Goal: Check status

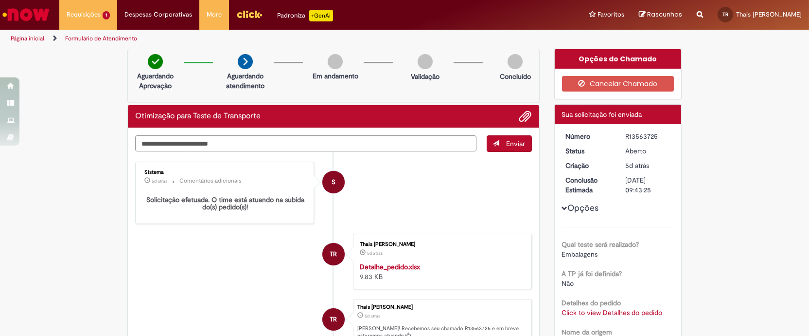
click at [499, 335] on html "Pular para o conteúdo da página Requisições 1 Exibir Todas as Solicitações Otim…" at bounding box center [404, 168] width 809 height 336
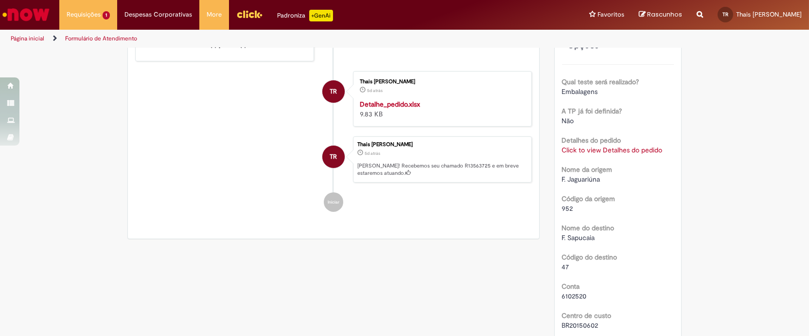
scroll to position [194, 0]
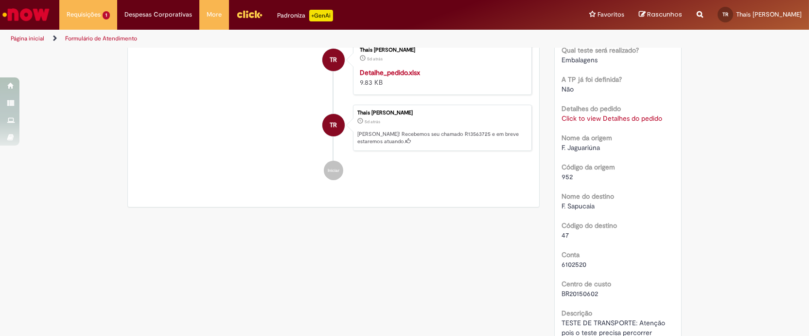
click at [634, 197] on div "Nome do destino F. [GEOGRAPHIC_DATA]" at bounding box center [618, 200] width 112 height 22
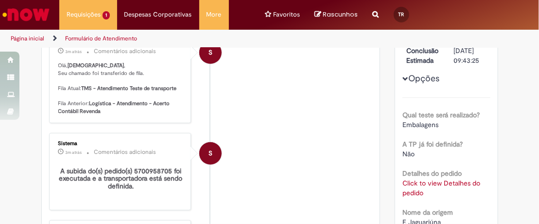
scroll to position [65, 0]
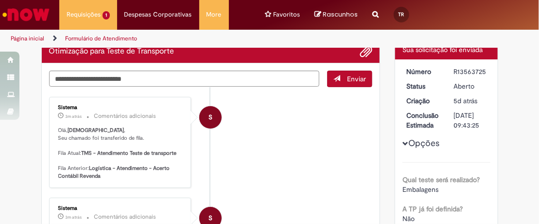
click at [245, 156] on li "S Sistema 3m atrás 3 minutos atrás Comentários adicionais Olá, [DEMOGRAPHIC_DAT…" at bounding box center [211, 142] width 324 height 91
